Goal: Entertainment & Leisure: Consume media (video, audio)

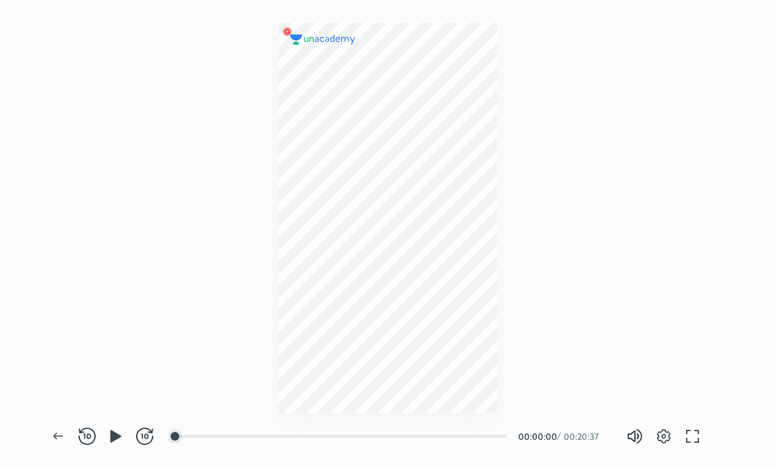
scroll to position [468, 776]
click at [125, 443] on span "button" at bounding box center [115, 436] width 23 height 17
click at [121, 445] on button "button" at bounding box center [116, 436] width 29 height 29
click at [189, 430] on div "00:45" at bounding box center [341, 436] width 330 height 14
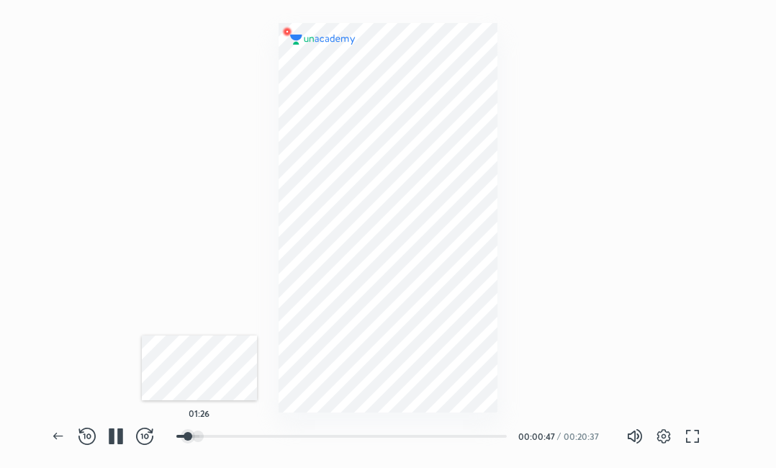
click at [203, 433] on div at bounding box center [198, 437] width 12 height 12
click at [226, 433] on div at bounding box center [225, 437] width 12 height 12
click at [248, 433] on div at bounding box center [246, 437] width 12 height 12
click at [266, 436] on div at bounding box center [264, 437] width 12 height 12
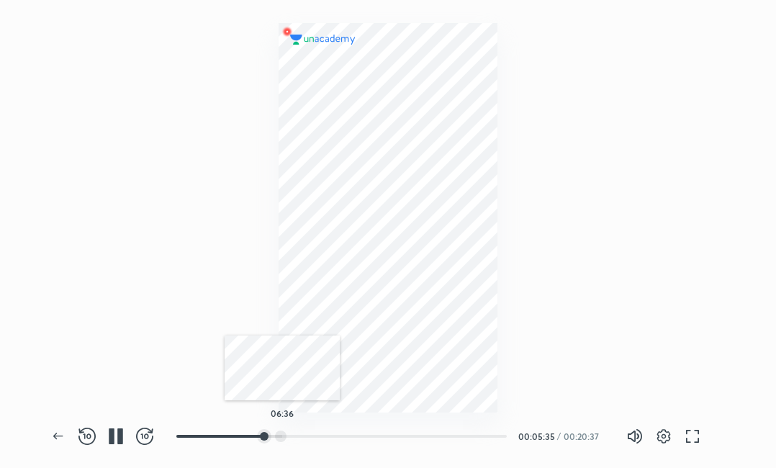
click at [282, 437] on div at bounding box center [281, 437] width 12 height 12
click at [292, 437] on div at bounding box center [291, 437] width 12 height 12
click at [303, 435] on div at bounding box center [302, 437] width 12 height 12
click at [316, 437] on div at bounding box center [314, 437] width 12 height 12
click at [305, 435] on div at bounding box center [304, 437] width 12 height 12
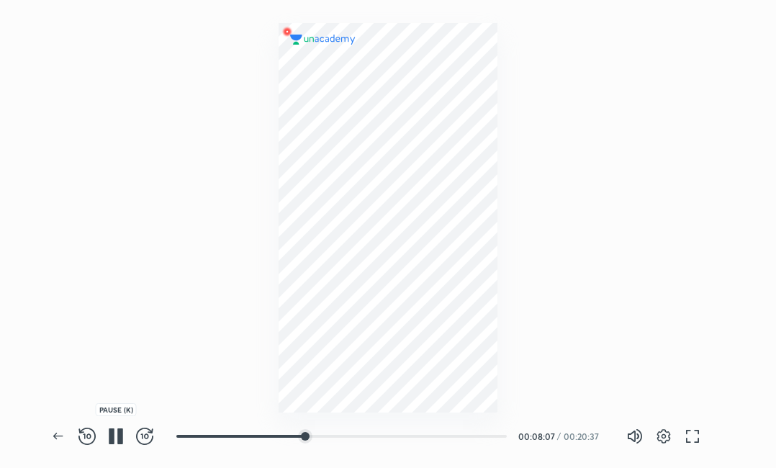
click at [120, 436] on icon "button" at bounding box center [120, 436] width 6 height 16
click at [120, 436] on icon "button" at bounding box center [115, 436] width 11 height 12
click at [309, 434] on div at bounding box center [308, 437] width 12 height 12
click at [312, 435] on div at bounding box center [311, 437] width 12 height 12
click at [336, 436] on div at bounding box center [335, 437] width 12 height 12
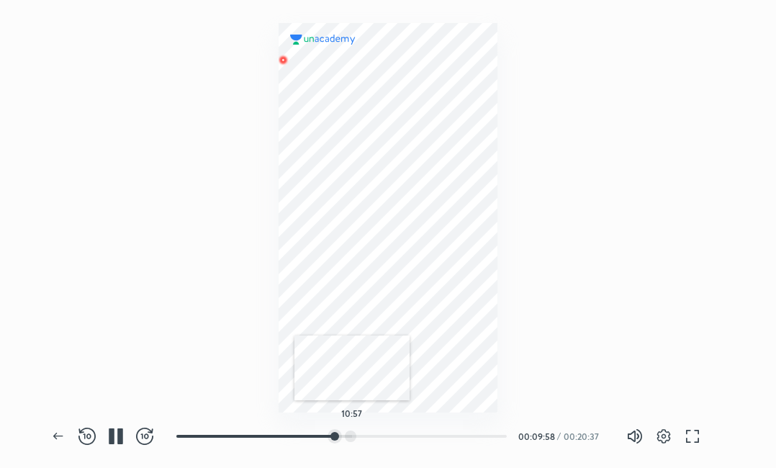
click at [352, 439] on div at bounding box center [351, 437] width 12 height 12
click at [431, 433] on div at bounding box center [430, 437] width 12 height 12
click at [452, 437] on div at bounding box center [450, 437] width 12 height 12
click at [429, 432] on div at bounding box center [428, 437] width 12 height 12
click at [452, 438] on div at bounding box center [451, 437] width 12 height 12
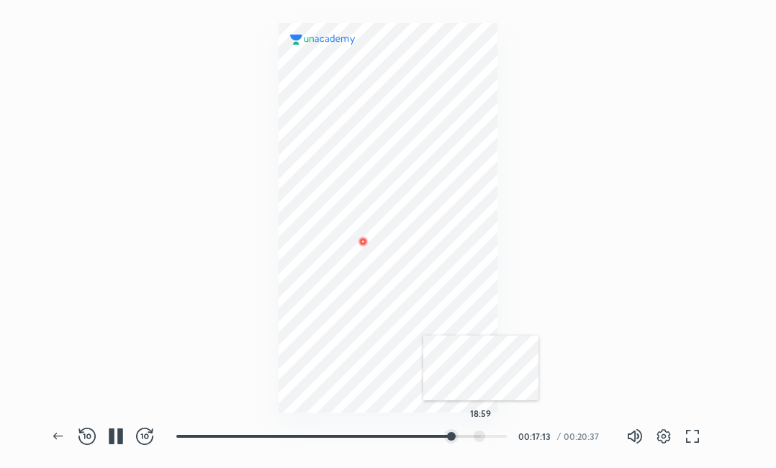
click at [482, 437] on div at bounding box center [480, 437] width 12 height 12
click at [487, 436] on div at bounding box center [486, 437] width 12 height 12
click at [498, 436] on div at bounding box center [497, 437] width 12 height 12
